Goal: Information Seeking & Learning: Learn about a topic

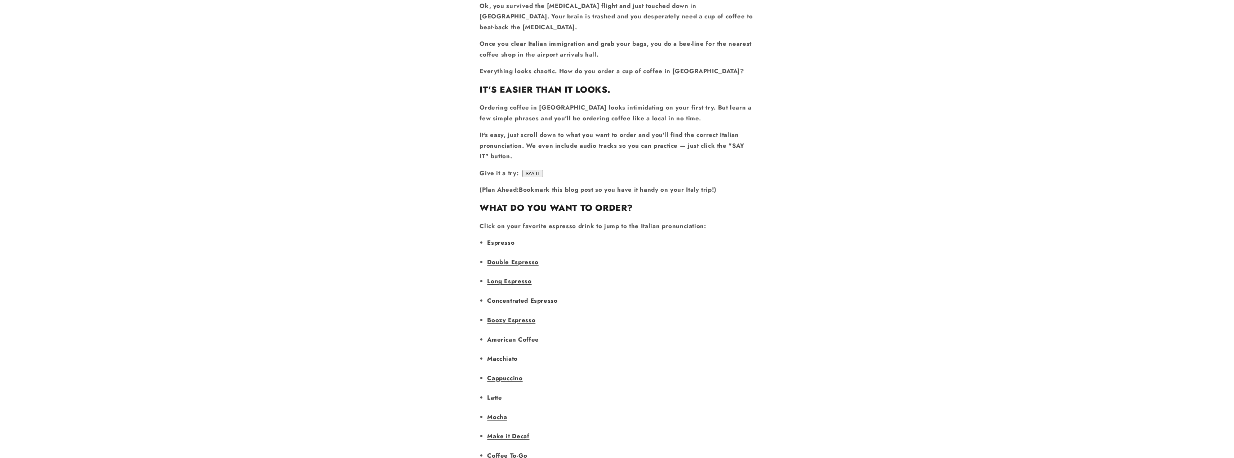
scroll to position [396, 0]
click at [494, 238] on link "Espresso" at bounding box center [500, 242] width 27 height 9
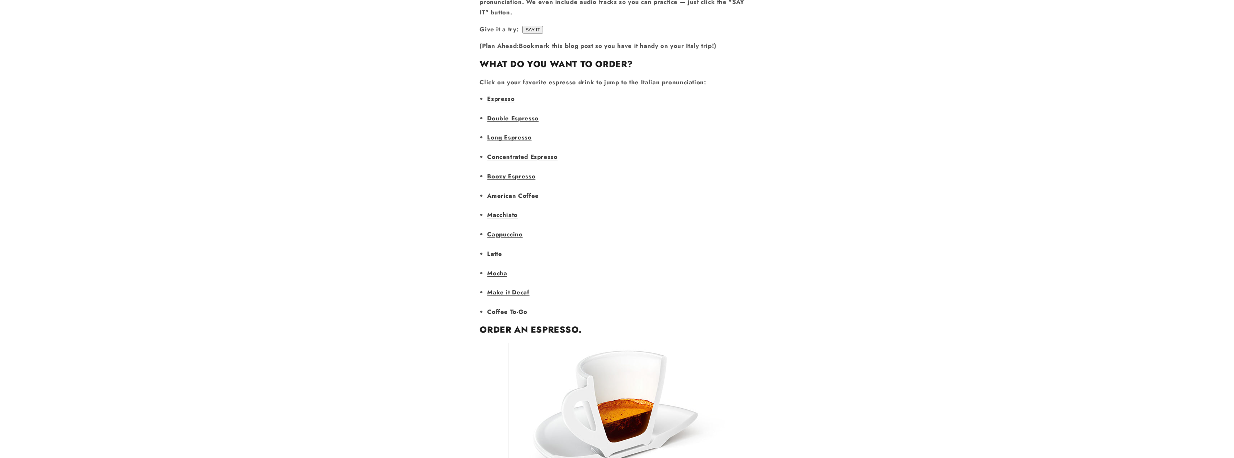
scroll to position [540, 0]
click at [502, 210] on link "Macchiato" at bounding box center [502, 214] width 31 height 9
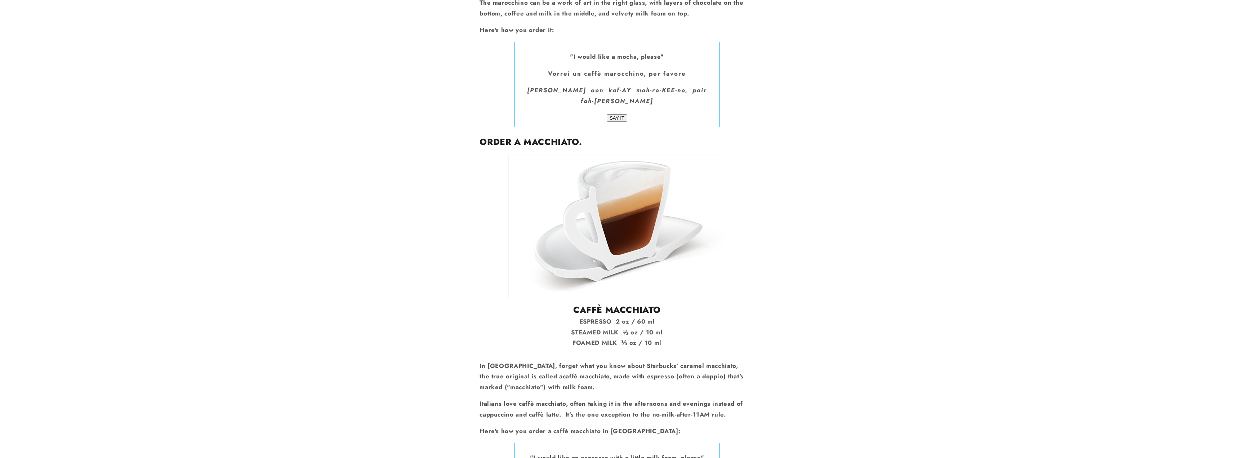
scroll to position [540, 0]
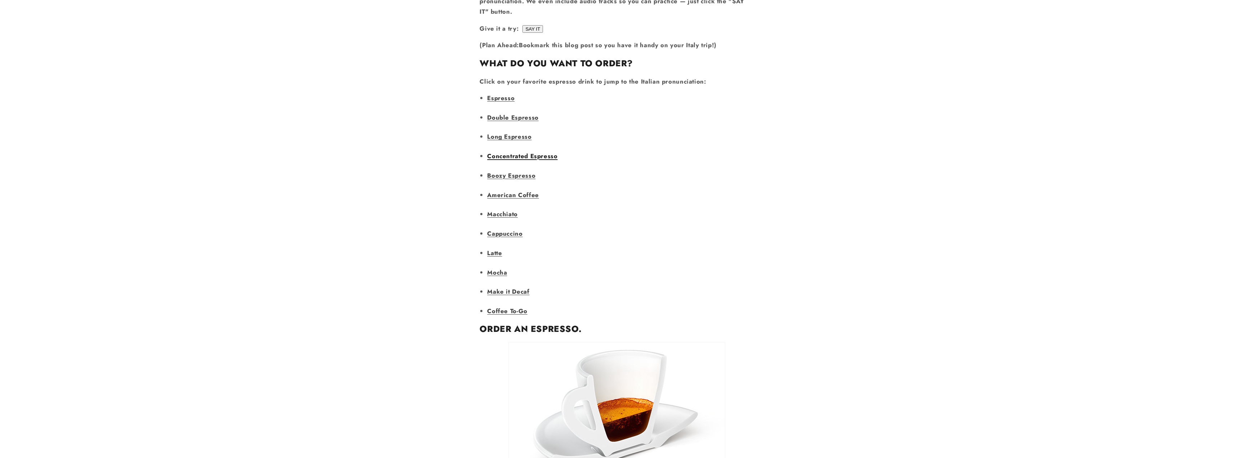
click at [513, 152] on link "Concentrated Espresso" at bounding box center [522, 156] width 70 height 9
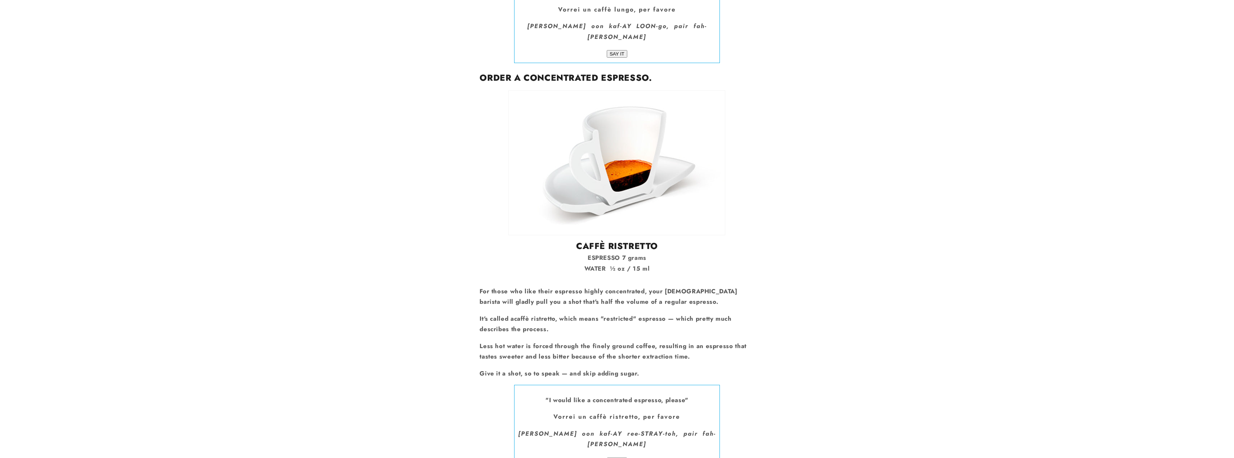
scroll to position [540, 0]
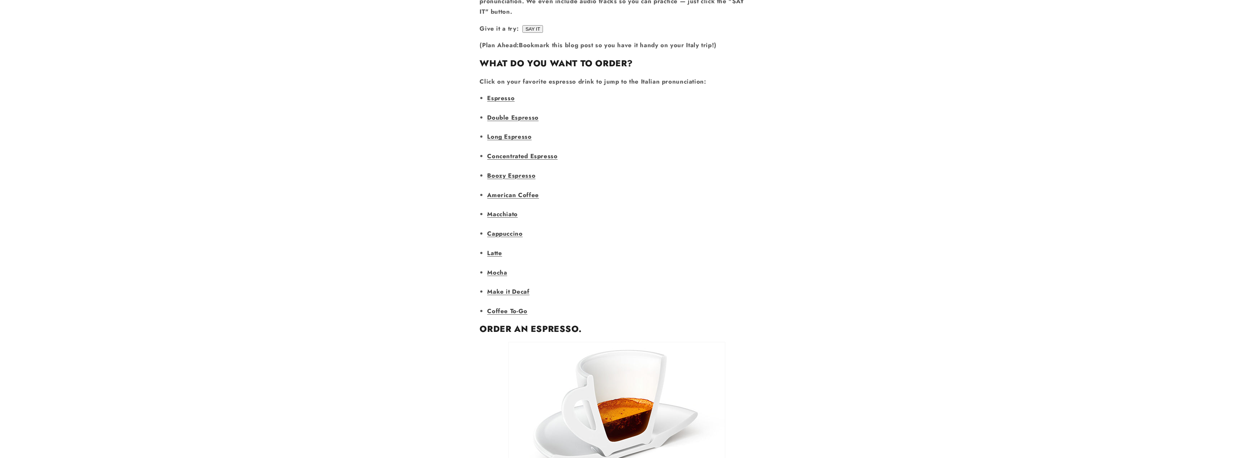
click at [494, 267] on li "Mocha" at bounding box center [620, 272] width 267 height 10
click at [496, 268] on link "Mocha" at bounding box center [497, 272] width 20 height 9
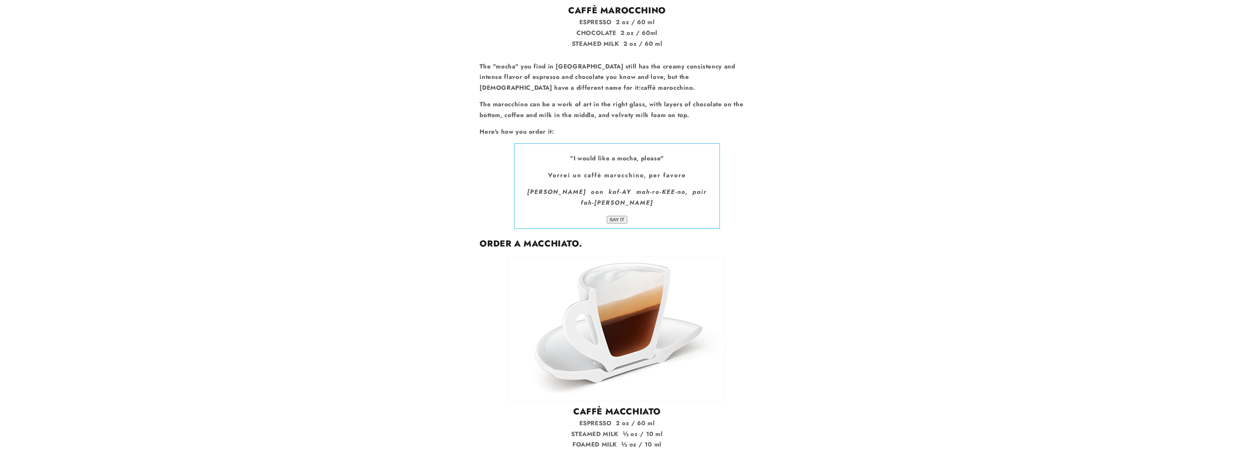
scroll to position [4284, 0]
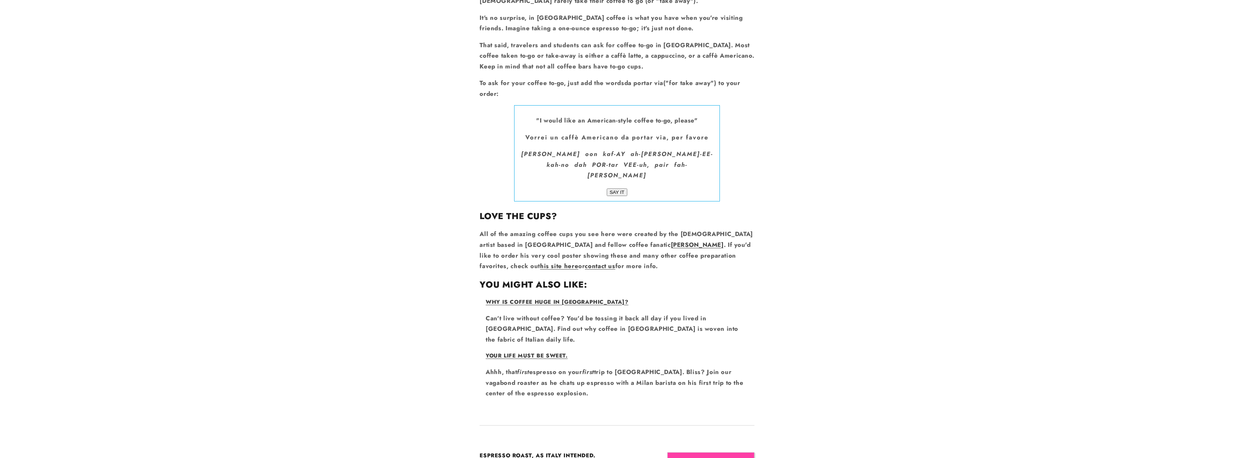
scroll to position [5114, 0]
